Goal: Obtain resource: Download file/media

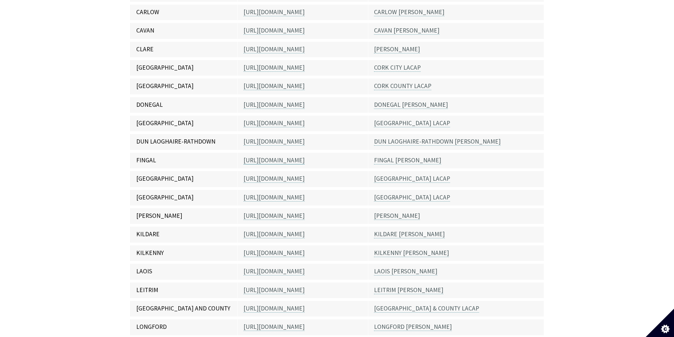
scroll to position [236, 0]
click at [389, 212] on link "[PERSON_NAME]" at bounding box center [397, 216] width 46 height 8
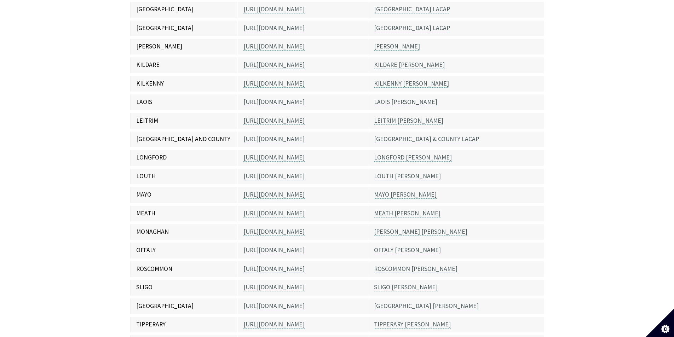
scroll to position [419, 0]
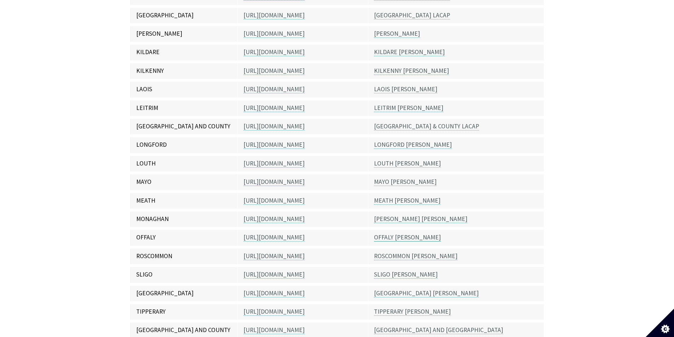
click at [396, 234] on link "OFFALY [PERSON_NAME]" at bounding box center [407, 238] width 67 height 8
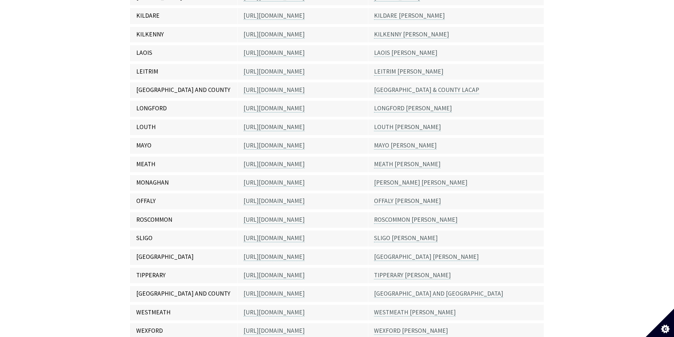
scroll to position [384, 0]
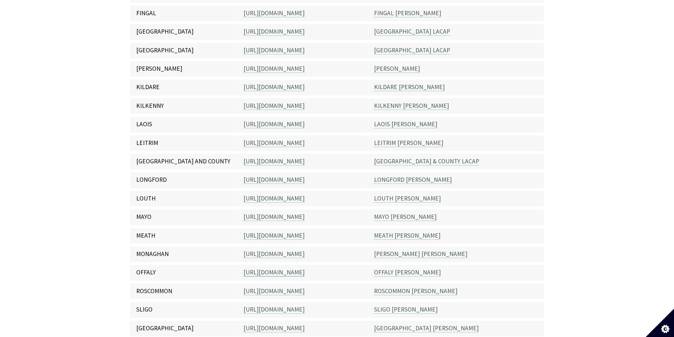
click at [259, 269] on link "[URL][DOMAIN_NAME]" at bounding box center [274, 273] width 61 height 8
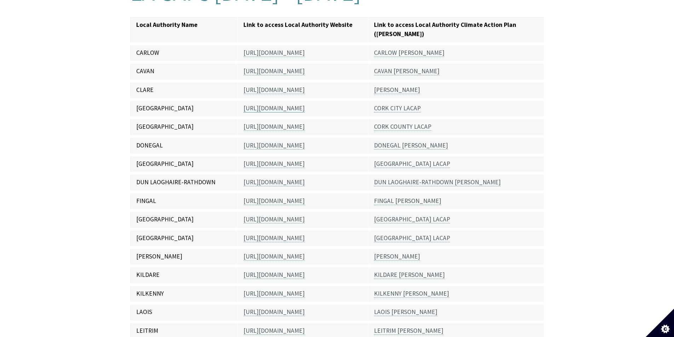
scroll to position [172, 0]
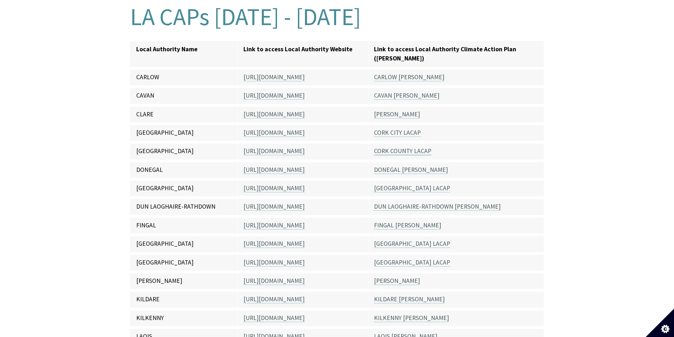
click at [399, 147] on link "CORK COUNTY LACAP" at bounding box center [402, 151] width 57 height 8
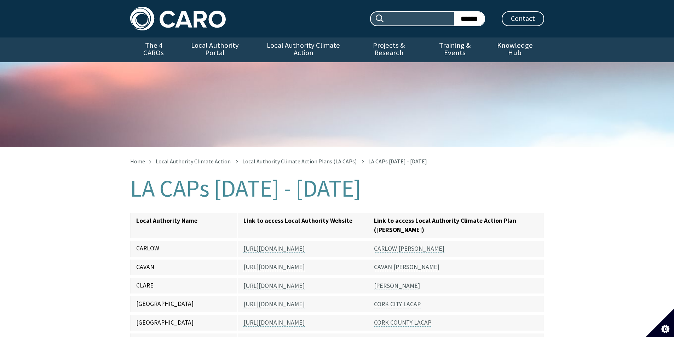
scroll to position [178, 0]
